Goal: Task Accomplishment & Management: Manage account settings

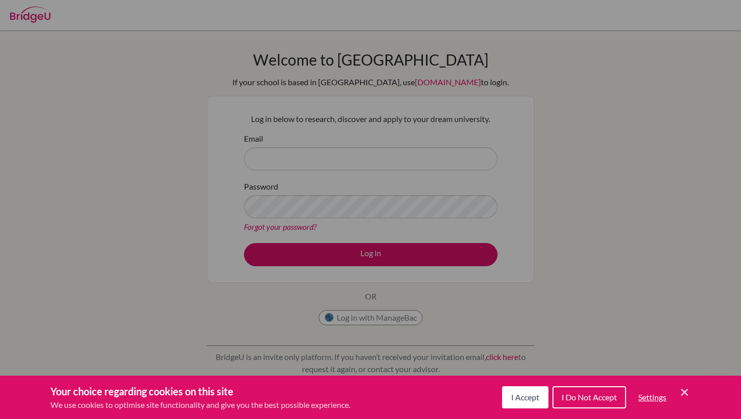
click at [571, 391] on button "I Do Not Accept" at bounding box center [589, 397] width 74 height 22
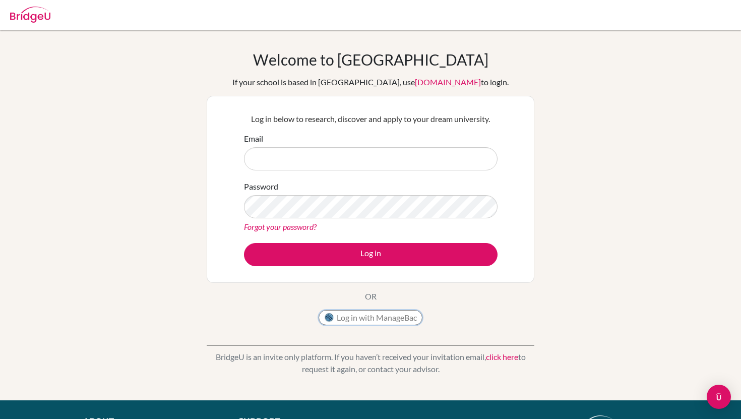
click at [363, 315] on button "Log in with ManageBac" at bounding box center [370, 317] width 104 height 15
type input "ethan.arijanto@acsinternational.edu.sg"
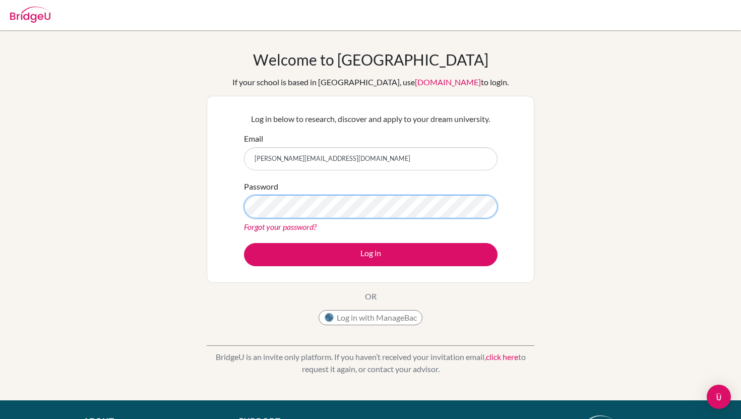
click at [244, 243] on button "Log in" at bounding box center [370, 254] width 253 height 23
